Goal: Information Seeking & Learning: Learn about a topic

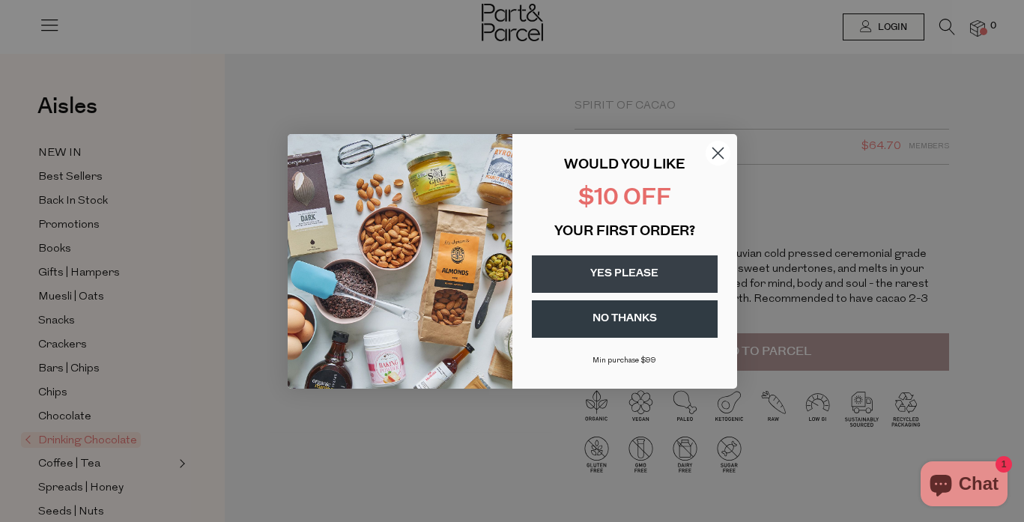
click at [718, 148] on circle "Close dialog" at bounding box center [717, 152] width 25 height 25
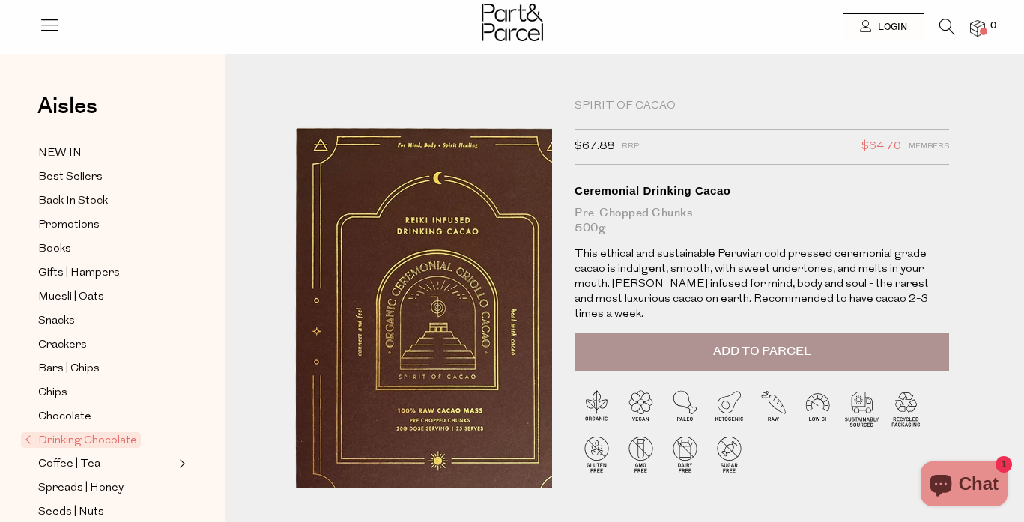
click at [378, 228] on img at bounding box center [437, 329] width 509 height 600
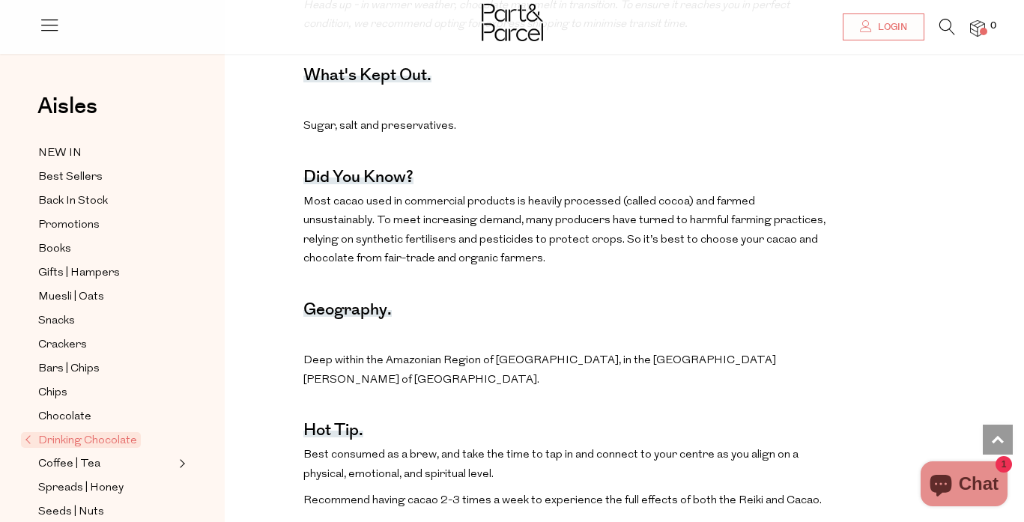
scroll to position [933, 0]
drag, startPoint x: 339, startPoint y: 172, endPoint x: 335, endPoint y: 164, distance: 8.7
click at [339, 192] on p "Most cacao used in commercial products is heavily processed (called cocoa) and …" at bounding box center [564, 230] width 523 height 76
drag, startPoint x: 333, startPoint y: 161, endPoint x: 360, endPoint y: 163, distance: 26.3
click at [360, 192] on p "Most cacao used in commercial products is heavily processed (called cocoa) and …" at bounding box center [564, 230] width 523 height 76
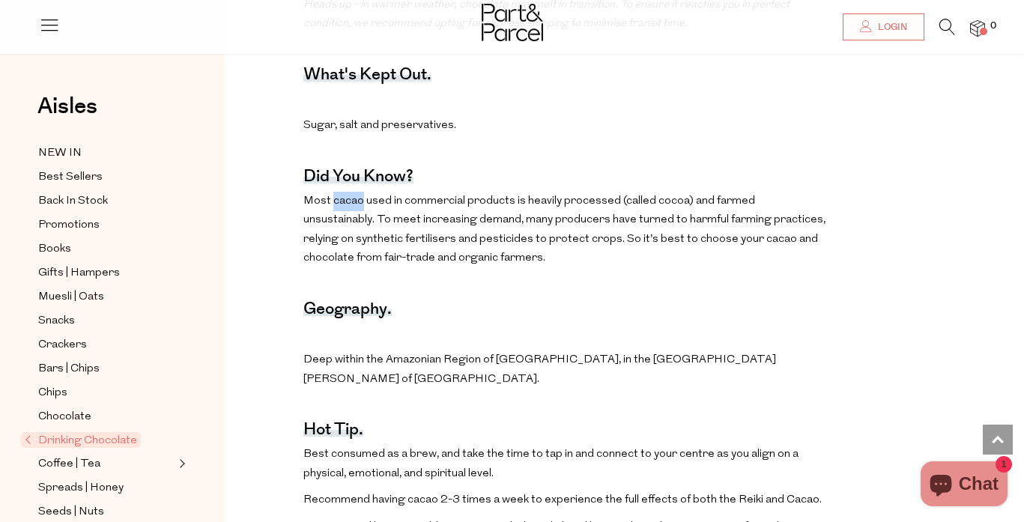
scroll to position [935, 0]
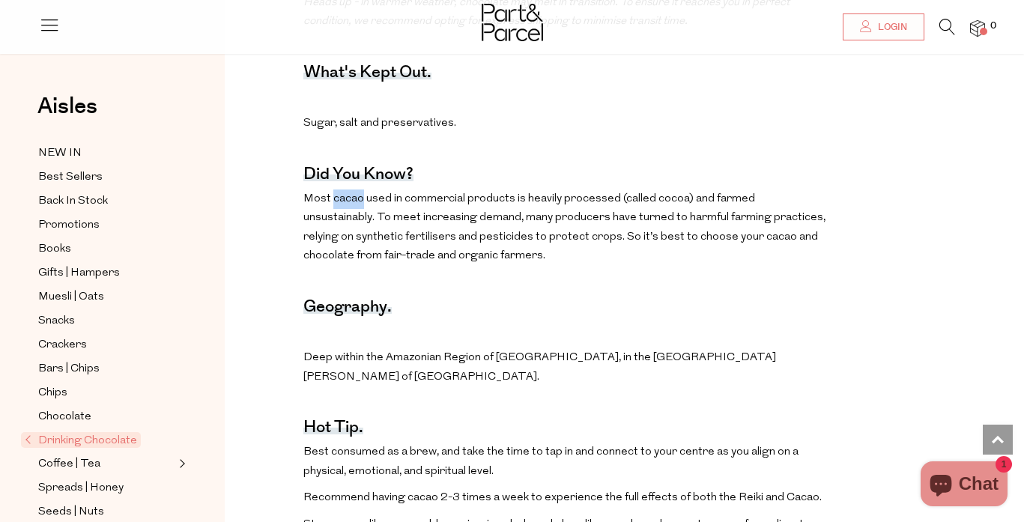
copy p "cacao"
click at [674, 190] on p "Most cacao used in commercial products is heavily processed (called cocoa) and …" at bounding box center [564, 228] width 523 height 76
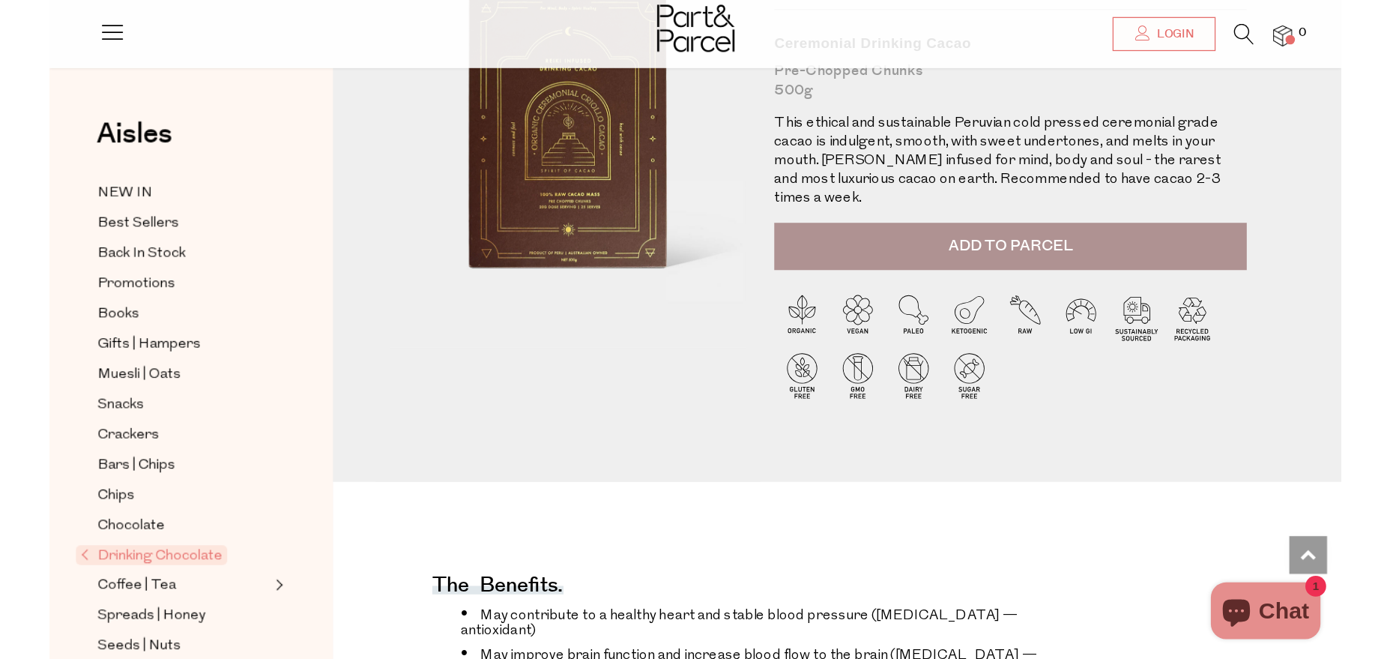
scroll to position [0, 0]
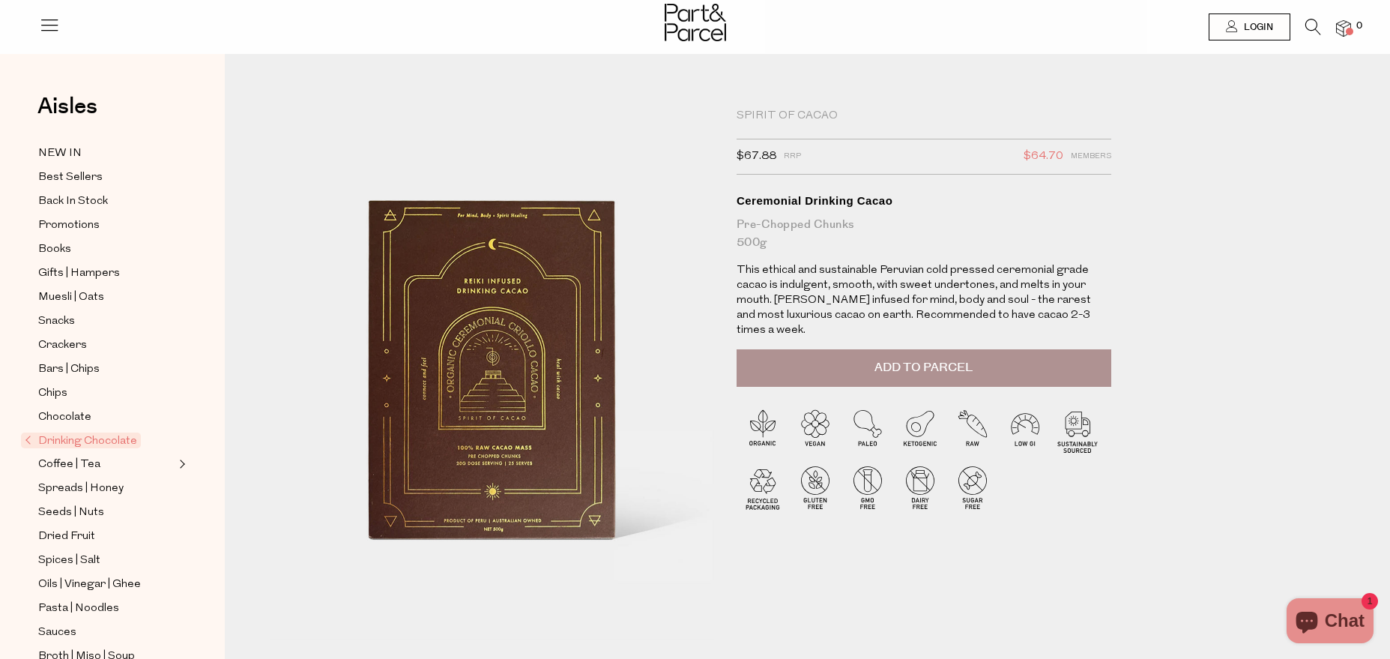
click at [54, 25] on icon at bounding box center [49, 24] width 21 height 21
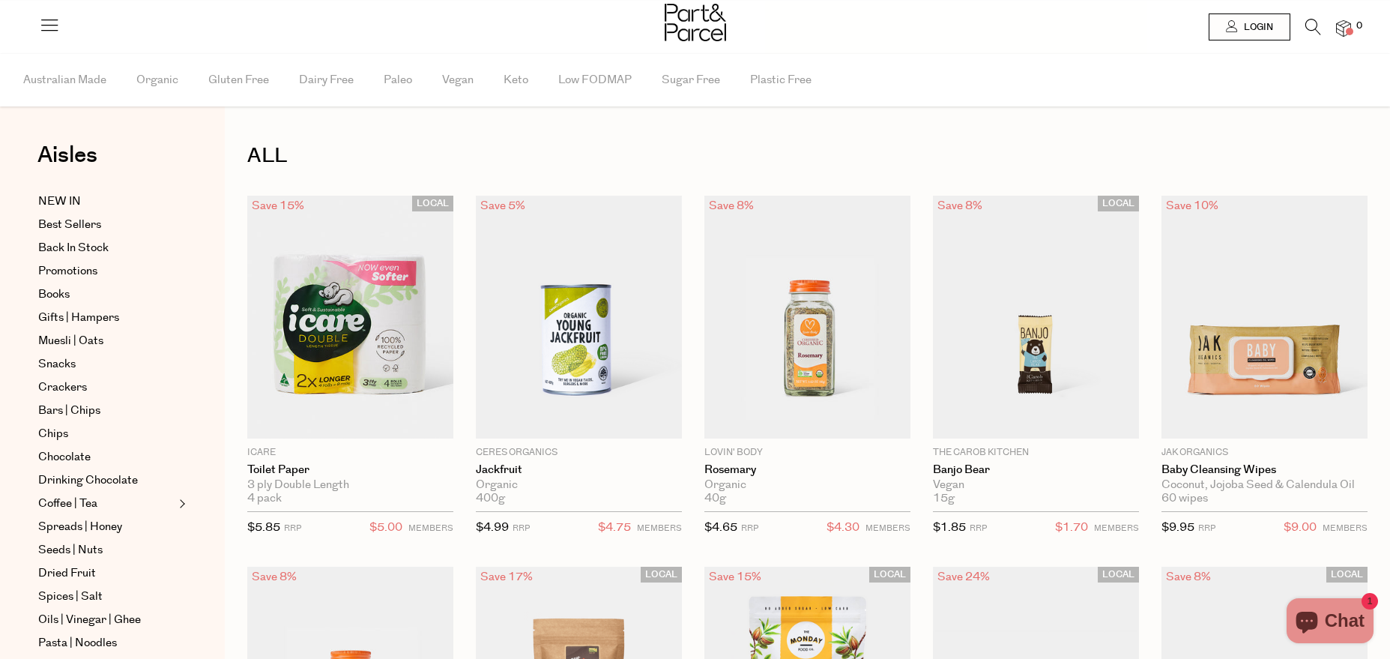
click at [1309, 26] on icon at bounding box center [1313, 27] width 16 height 16
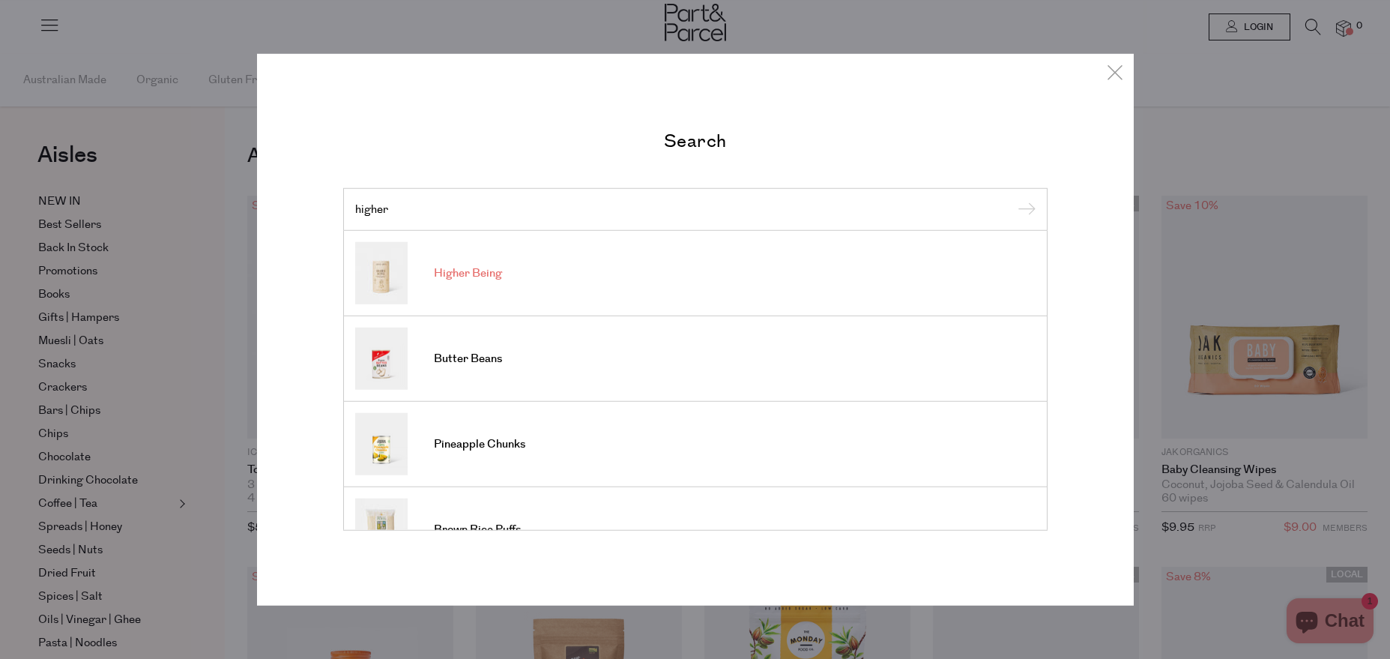
type input "higher"
click at [466, 277] on span "Higher Being" at bounding box center [468, 273] width 68 height 15
